Goal: Task Accomplishment & Management: Use online tool/utility

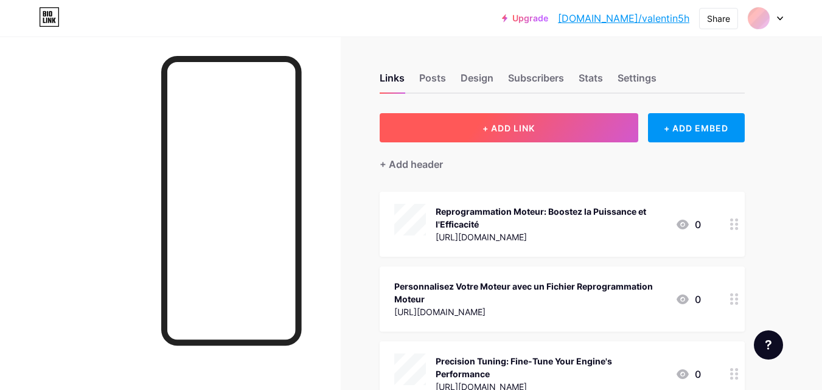
click at [529, 134] on button "+ ADD LINK" at bounding box center [509, 127] width 259 height 29
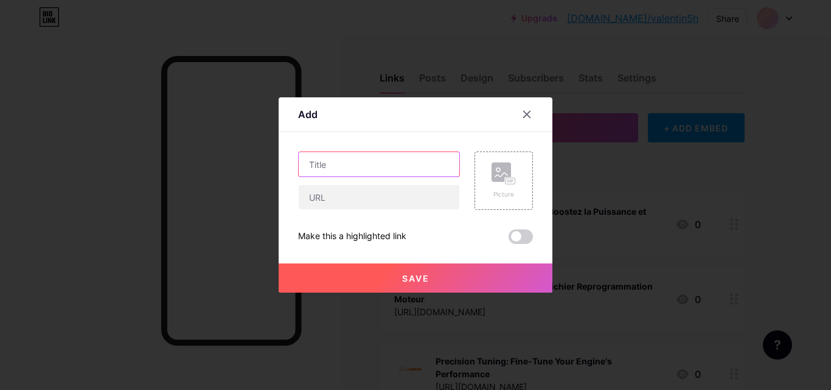
click at [335, 164] on input "text" at bounding box center [379, 164] width 161 height 24
paste input "Accelerate Growth with Stage 2 | Filestechnic Workflow System"
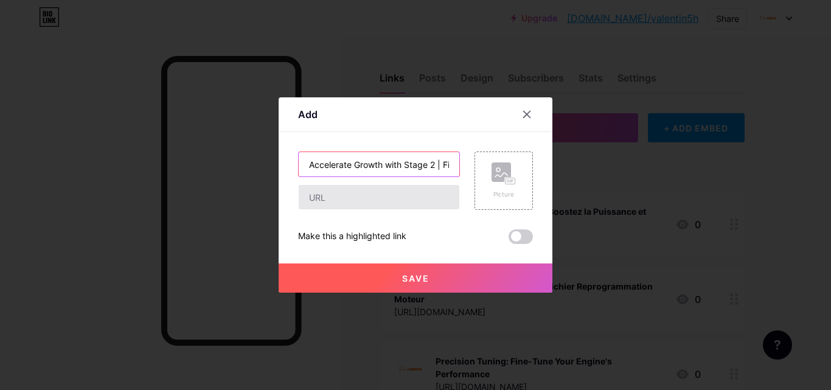
scroll to position [0, 99]
type input "Accelerate Growth with Stage 2 | Filestechnic Workflow System"
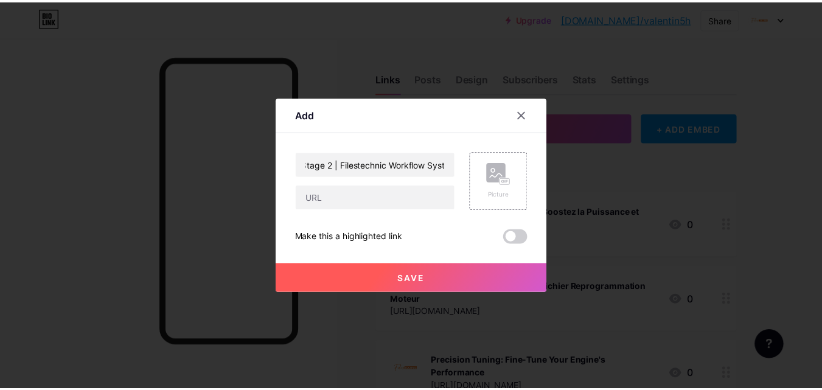
scroll to position [0, 0]
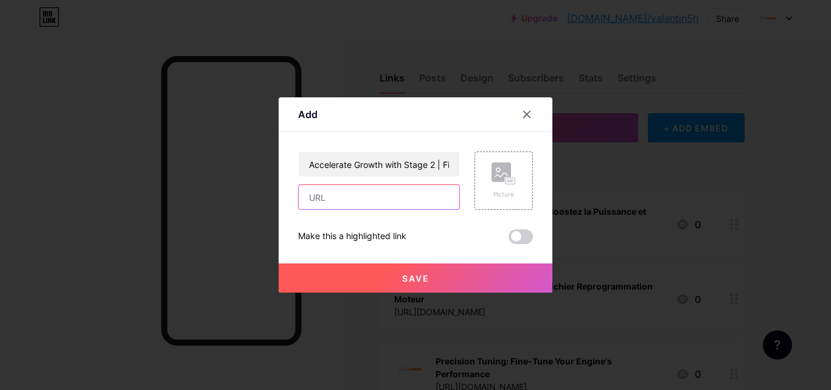
click at [344, 201] on input "text" at bounding box center [379, 197] width 161 height 24
paste input "[URL][DOMAIN_NAME]"
type input "[URL][DOMAIN_NAME]"
click at [372, 276] on button "Save" at bounding box center [416, 277] width 274 height 29
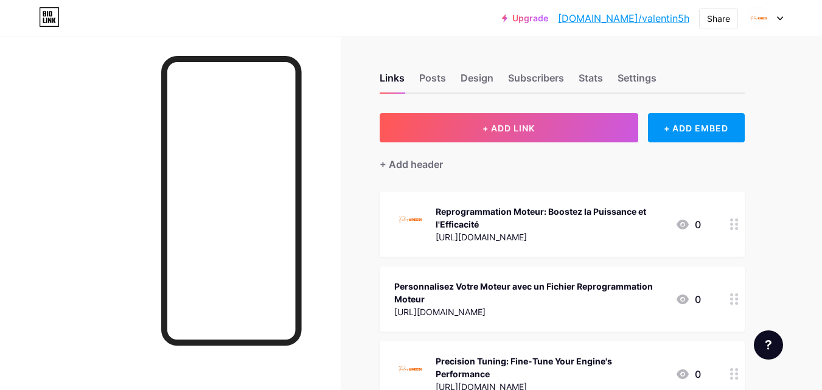
click at [670, 22] on link "[DOMAIN_NAME]/valentin5h" at bounding box center [623, 18] width 131 height 15
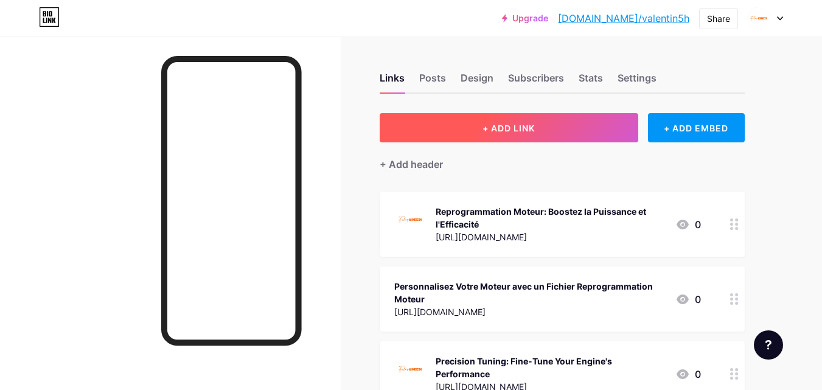
click at [520, 128] on span "+ ADD LINK" at bounding box center [509, 128] width 52 height 10
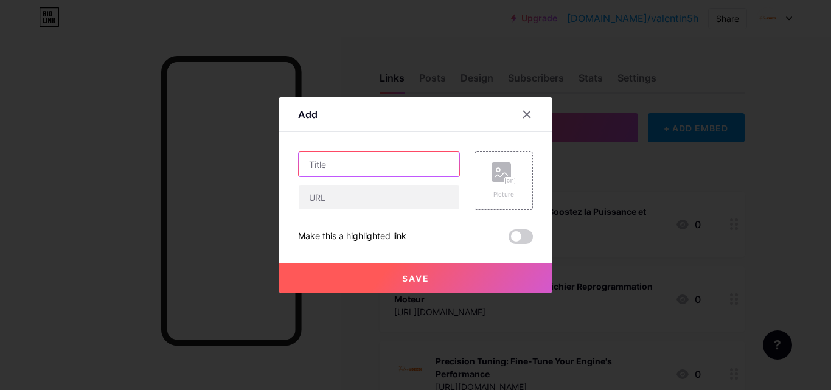
click at [340, 165] on input "text" at bounding box center [379, 164] width 161 height 24
paste input "EGR Off by Filestechnic – Eliminate EGR Problems Permanently"
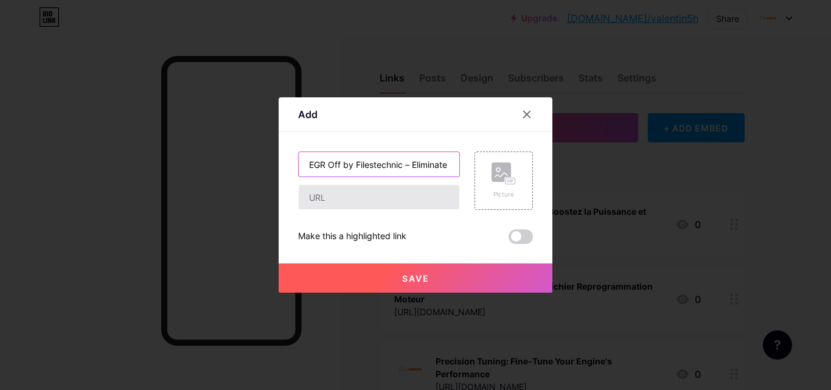
scroll to position [0, 112]
type input "EGR Off by Filestechnic – Eliminate EGR Problems Permanently"
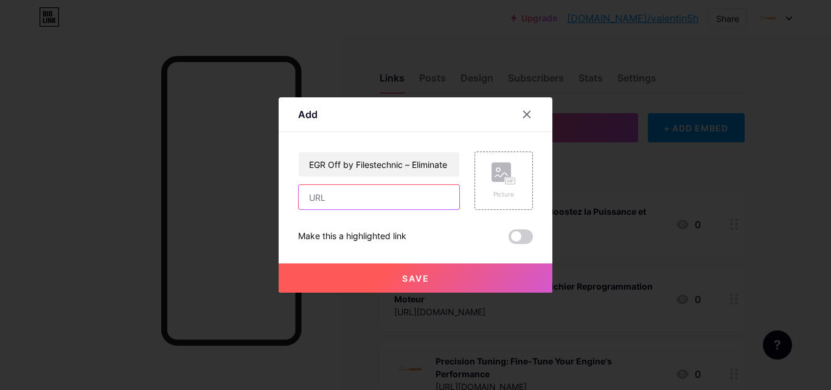
click at [322, 195] on input "text" at bounding box center [379, 197] width 161 height 24
paste input "[URL][DOMAIN_NAME]"
type input "[URL][DOMAIN_NAME]"
click at [383, 281] on button "Save" at bounding box center [416, 277] width 274 height 29
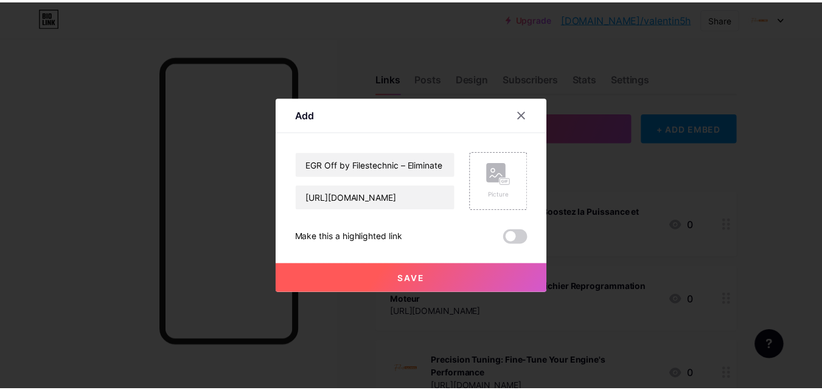
scroll to position [0, 0]
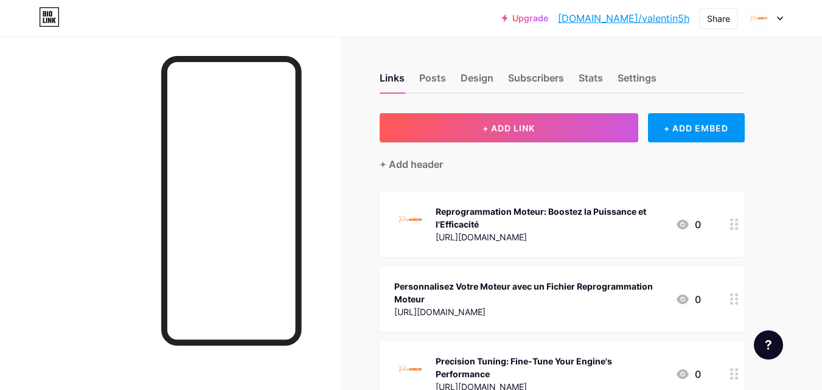
click at [653, 15] on link "[DOMAIN_NAME]/valentin5h" at bounding box center [623, 18] width 131 height 15
